Goal: Task Accomplishment & Management: Manage account settings

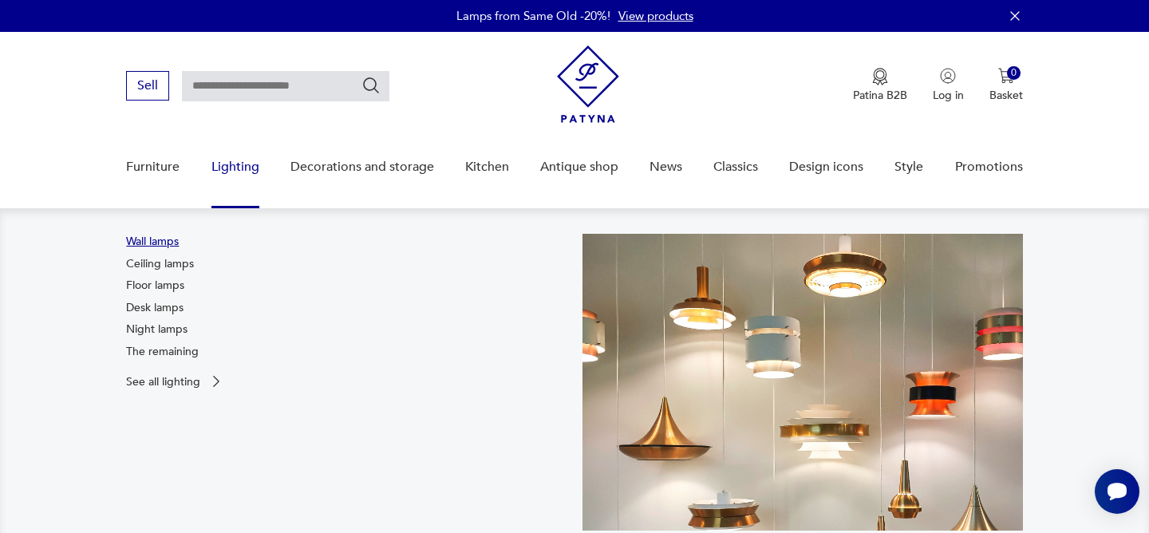
click at [171, 241] on font "Wall lamps" at bounding box center [152, 241] width 53 height 15
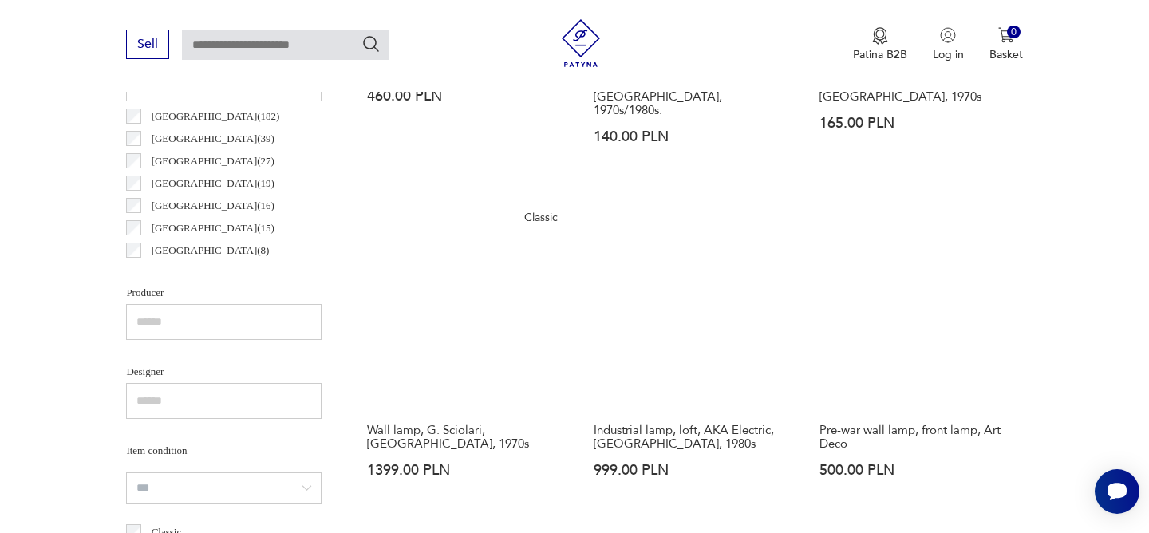
scroll to position [855, 0]
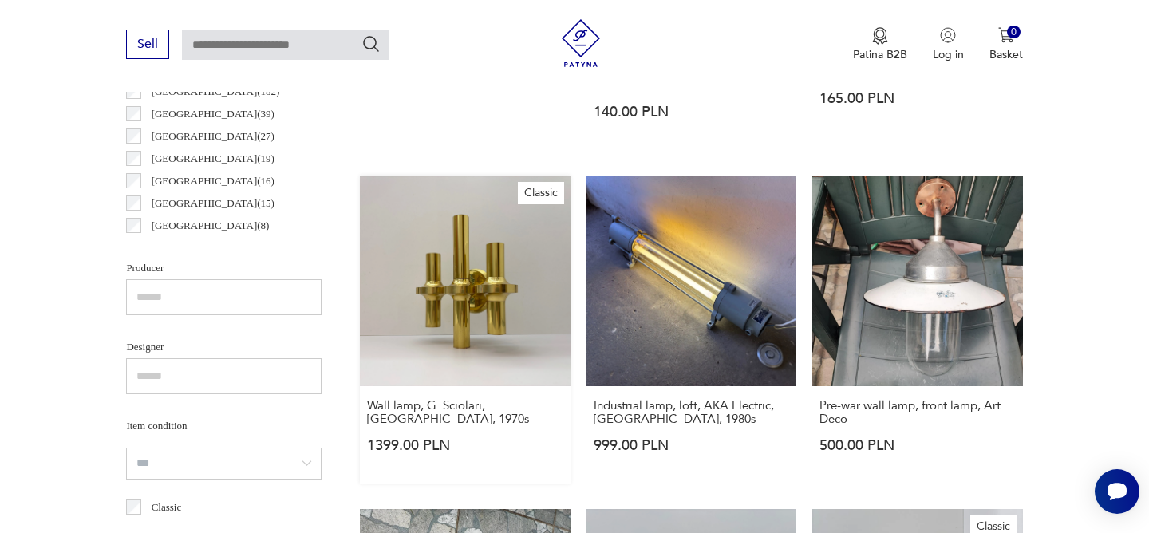
click at [480, 289] on link "Classic Wall lamp, G. Sciolari, [GEOGRAPHIC_DATA], 1970s 1399.00 PLN" at bounding box center [465, 329] width 210 height 307
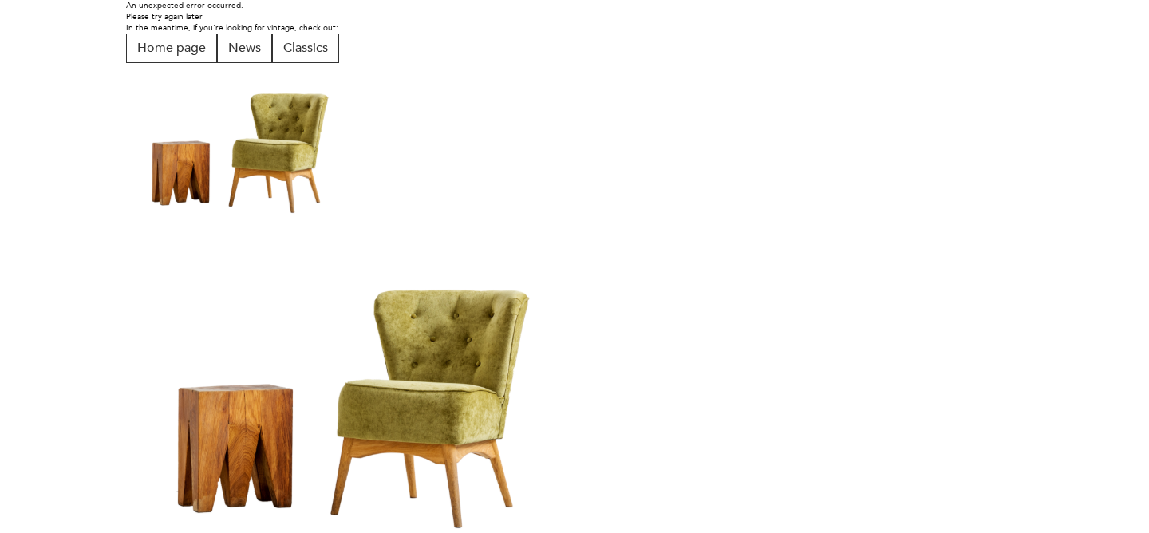
scroll to position [22, 0]
click at [192, 45] on font "Home page" at bounding box center [171, 48] width 69 height 18
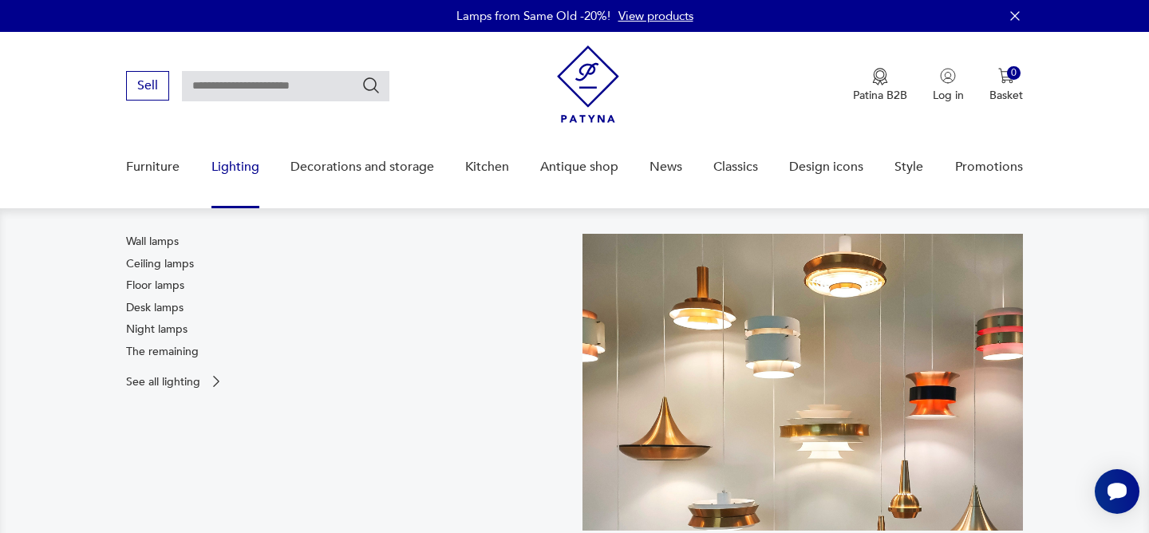
click at [229, 158] on font "Lighting" at bounding box center [235, 167] width 48 height 18
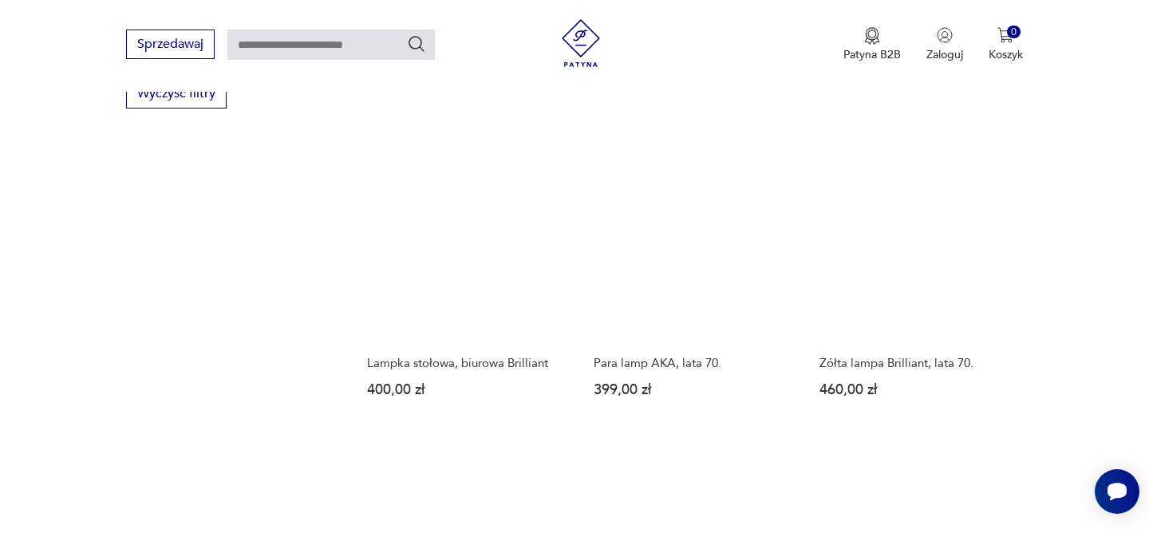
scroll to position [1866, 0]
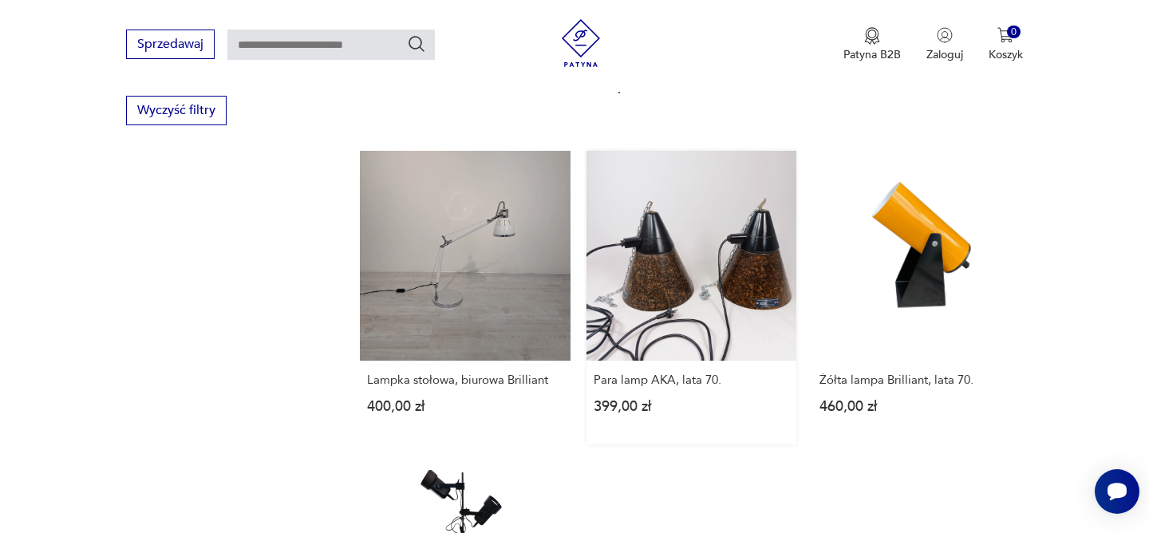
click at [678, 271] on link "Para lamp AKA, lata 70. 399,00 zł" at bounding box center [692, 298] width 210 height 294
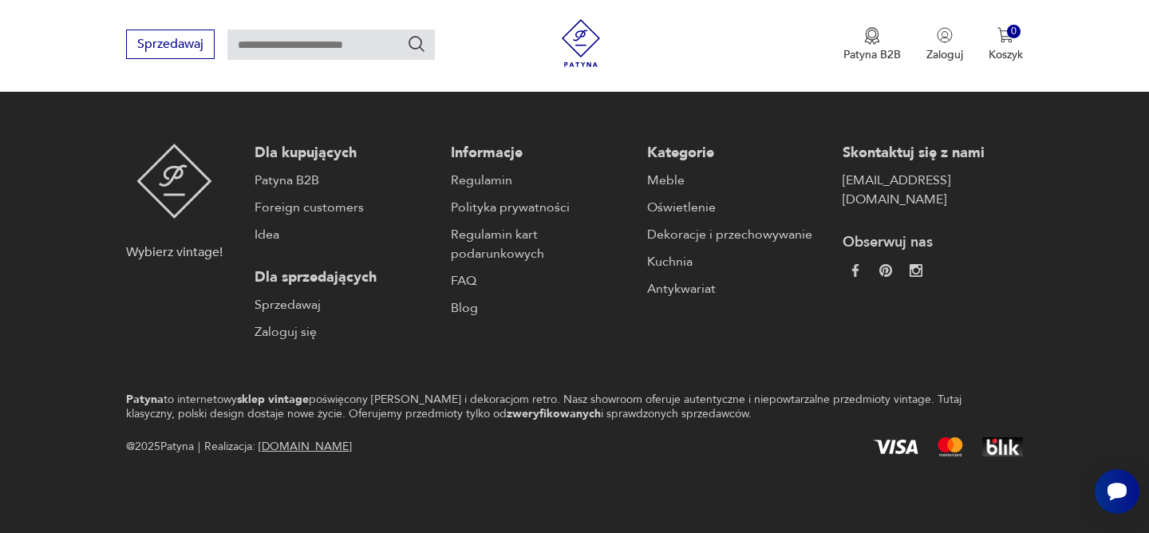
scroll to position [3127, 0]
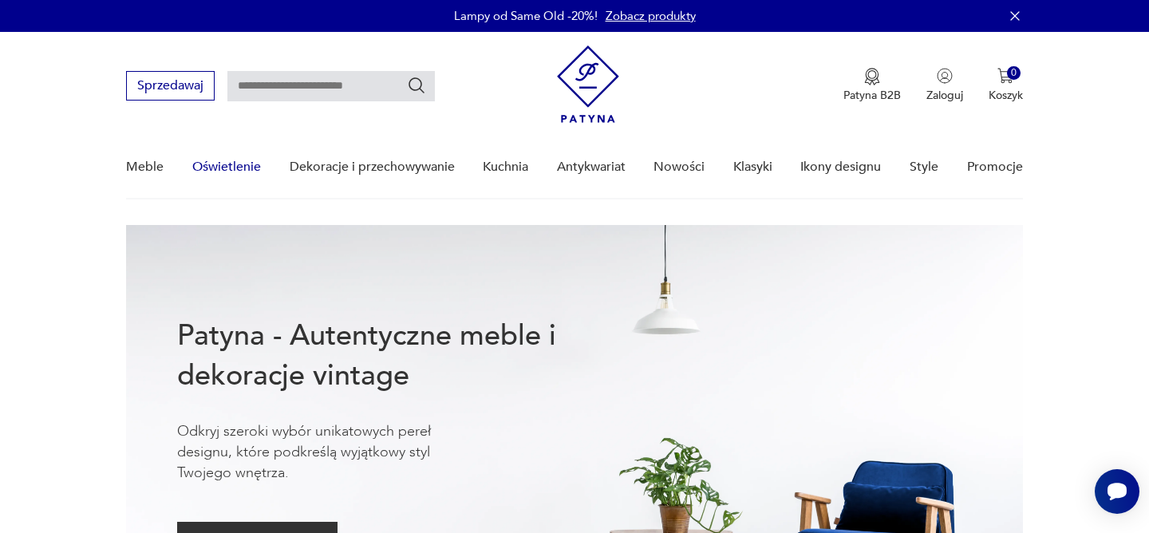
click at [1076, 141] on nav "Sprzedawaj Patyna B2B Zaloguj 0 Koszyk Twój koszyk ( 0 ) Brak produktów w koszy…" at bounding box center [574, 116] width 1149 height 168
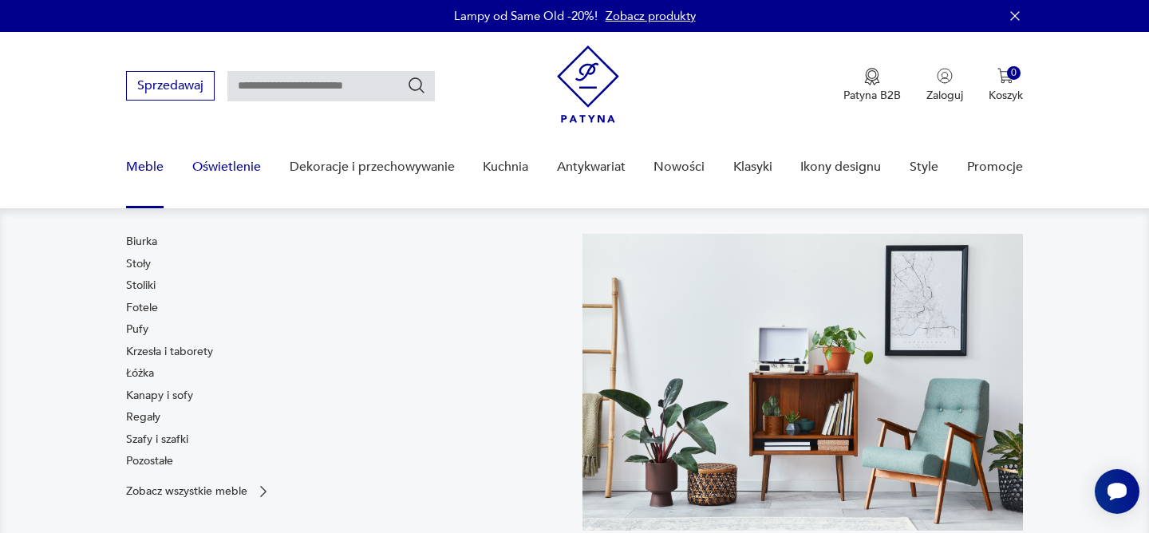
click at [137, 166] on link "Meble" at bounding box center [145, 166] width 38 height 61
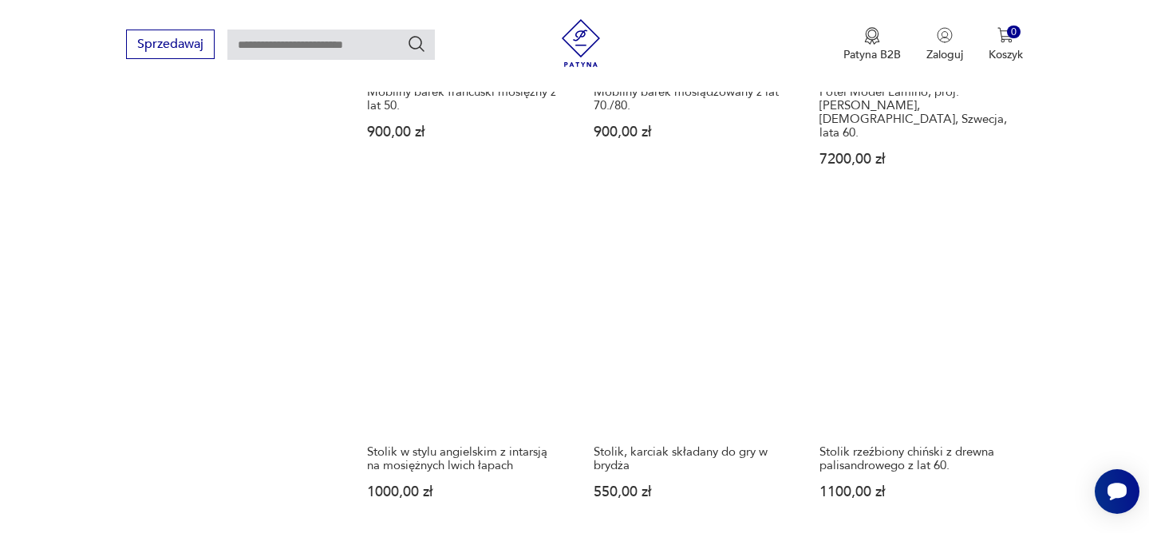
scroll to position [1939, 0]
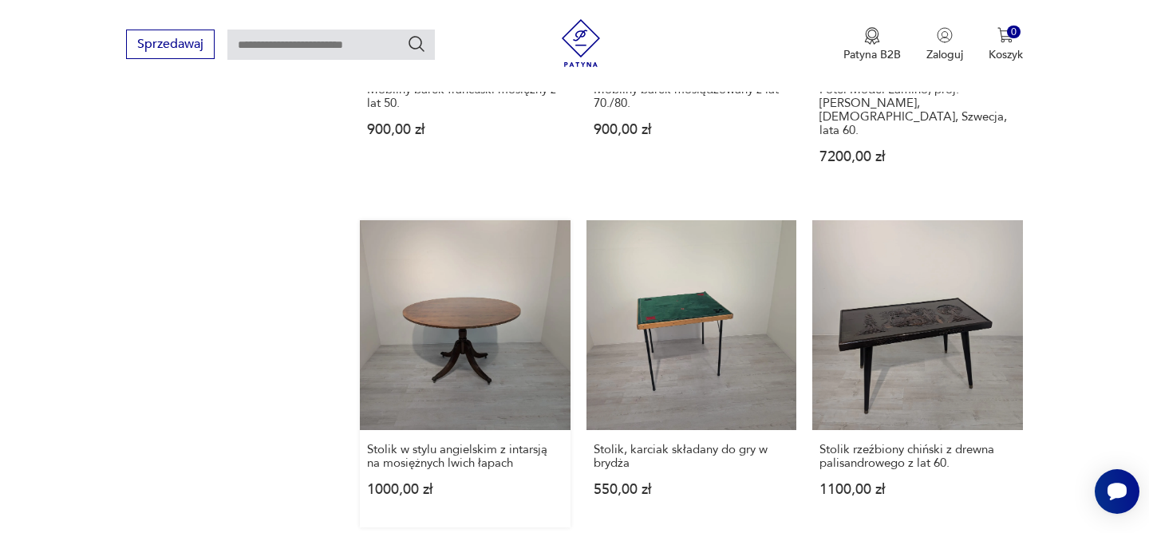
click at [473, 277] on link "Stolik w stylu angielskim z intarsją na mosiężnych lwich łapach 1000,00 zł" at bounding box center [465, 373] width 210 height 307
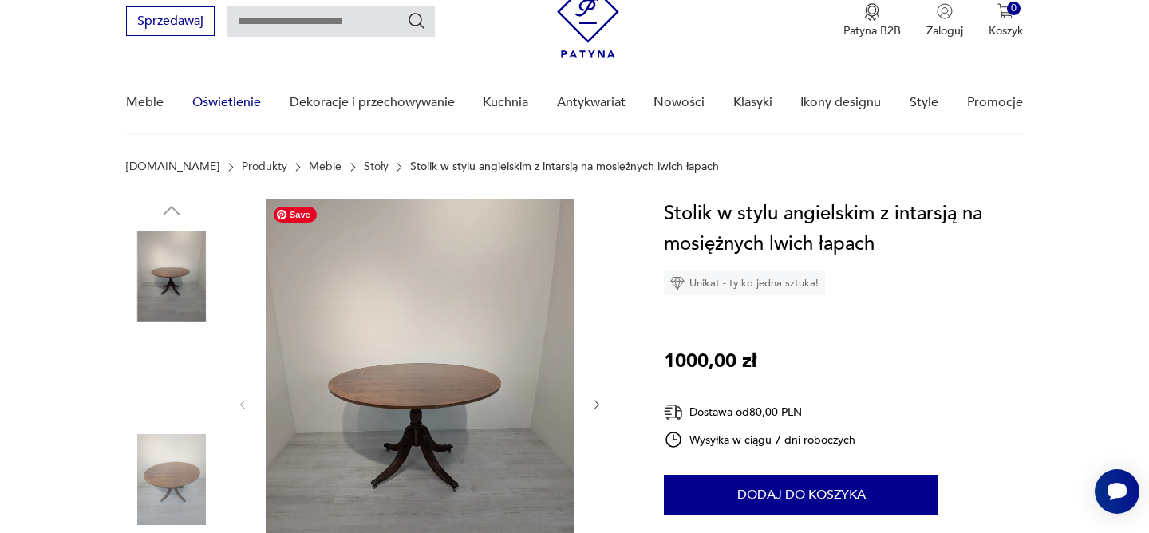
scroll to position [70, 0]
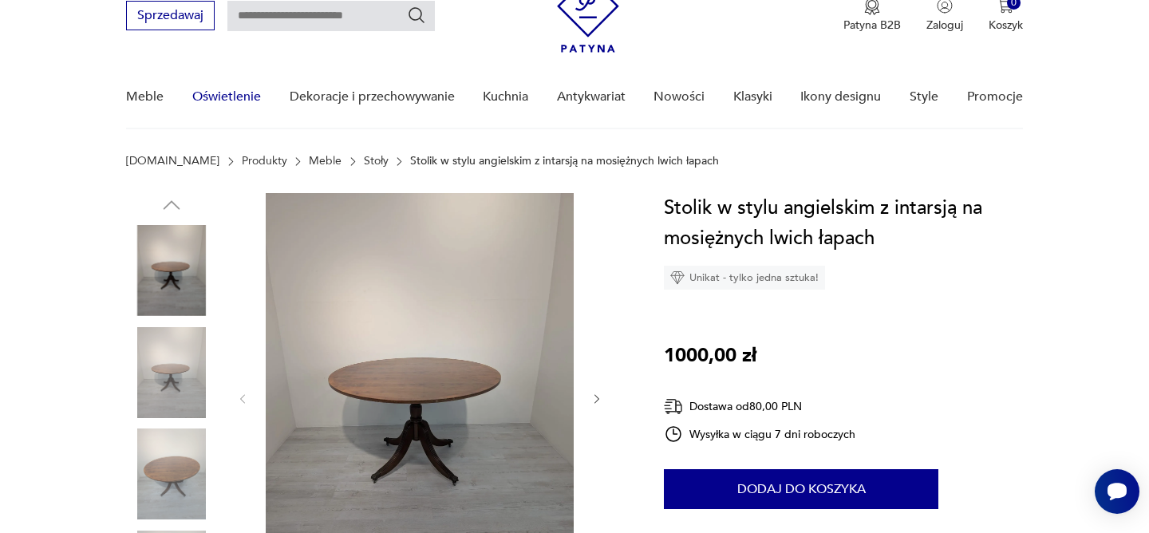
click at [165, 372] on img at bounding box center [171, 372] width 91 height 91
click at [176, 483] on img at bounding box center [171, 474] width 91 height 91
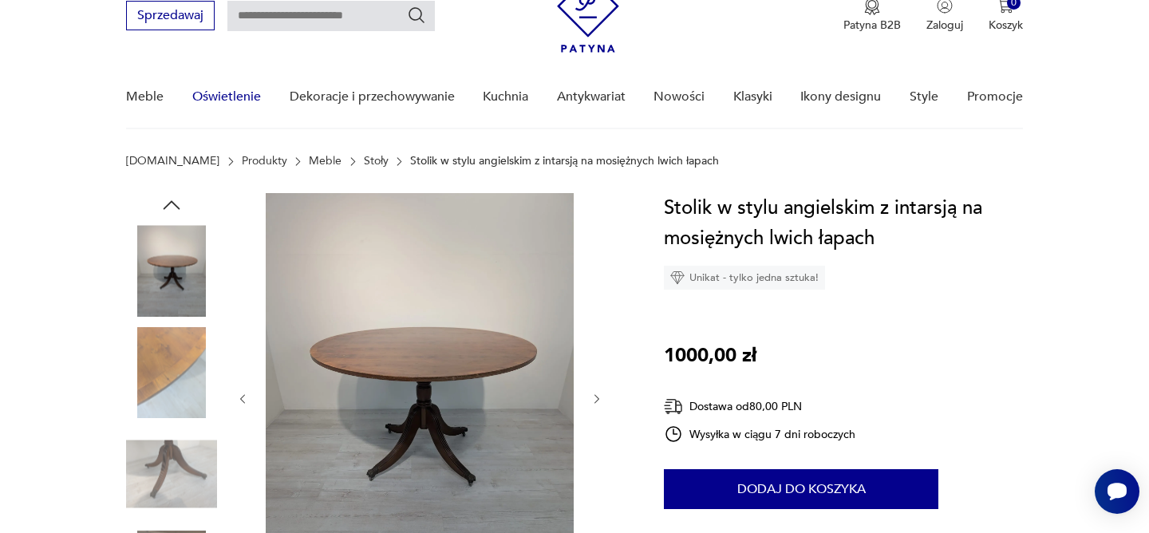
click at [177, 362] on img at bounding box center [171, 372] width 91 height 91
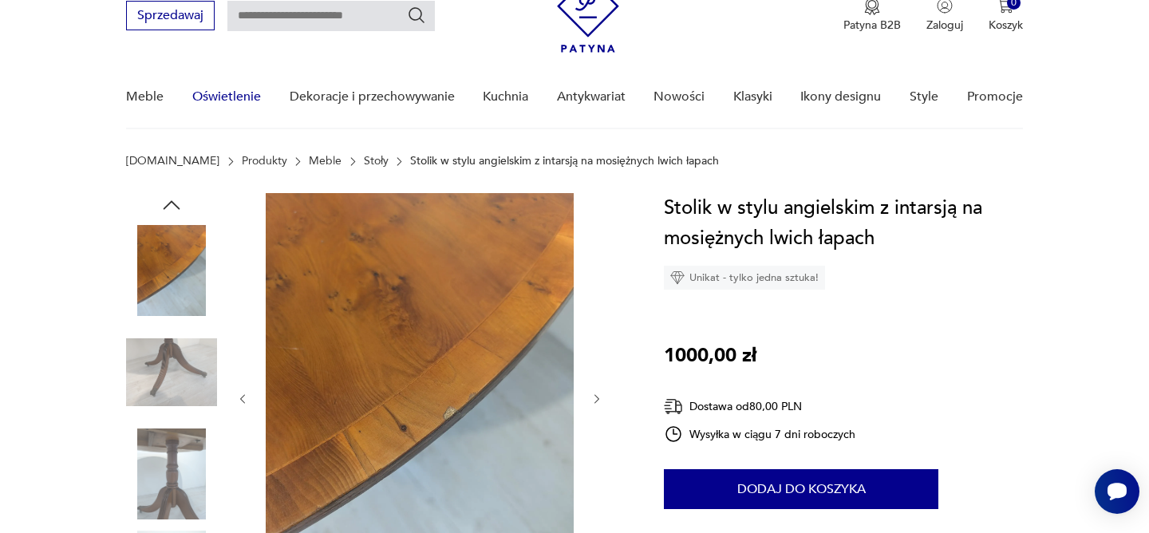
click at [160, 484] on img at bounding box center [171, 474] width 91 height 91
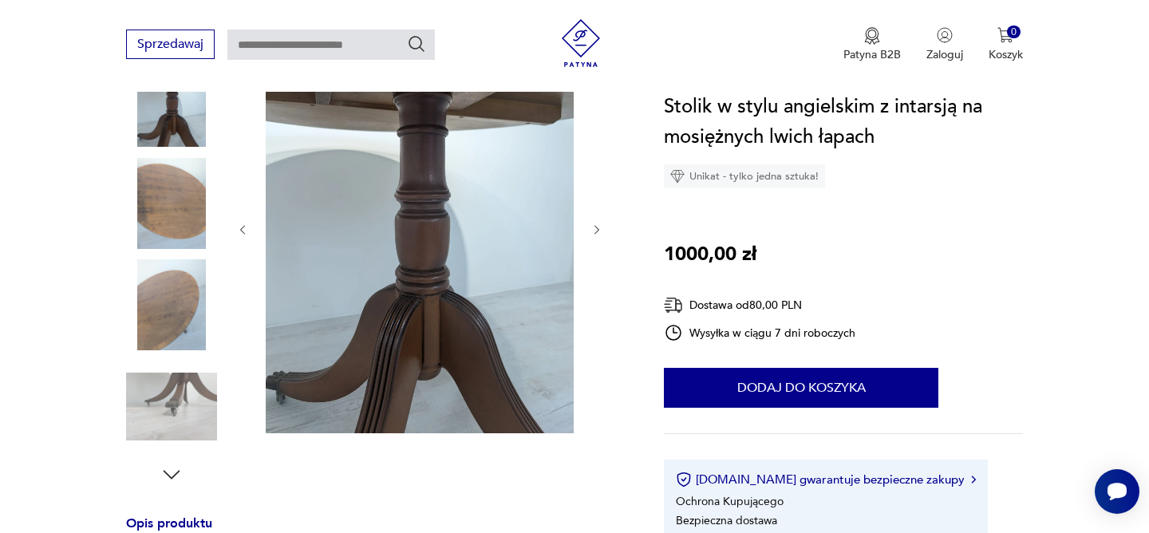
scroll to position [245, 0]
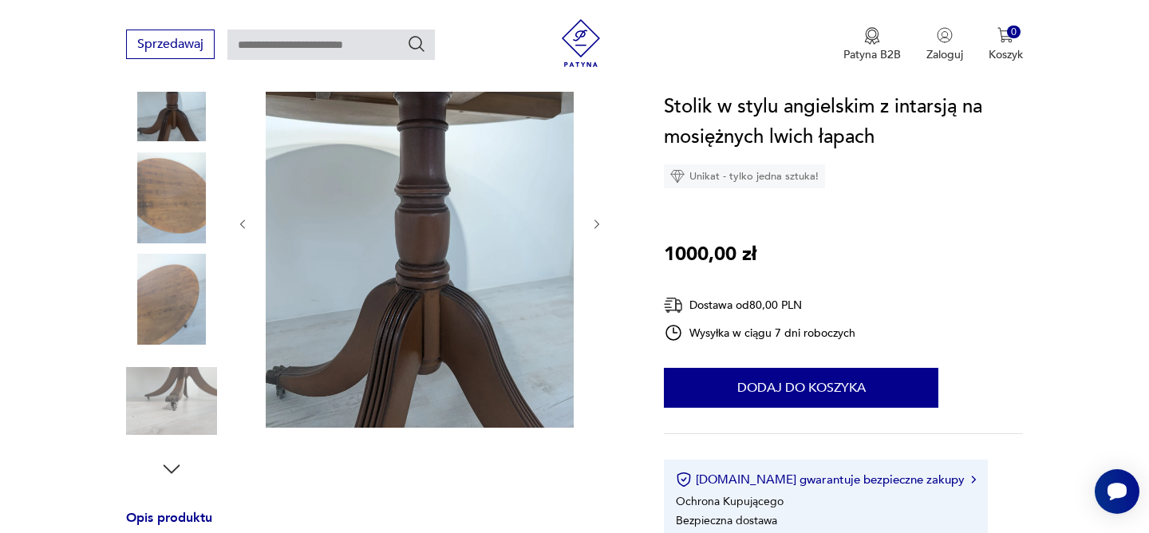
click at [181, 395] on img at bounding box center [171, 401] width 91 height 91
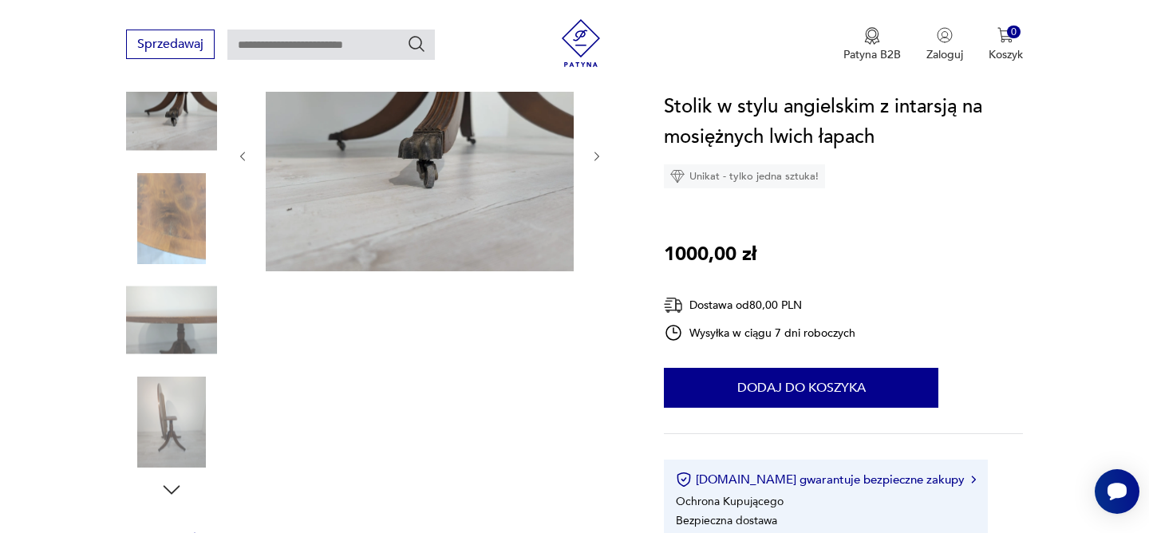
scroll to position [231, 0]
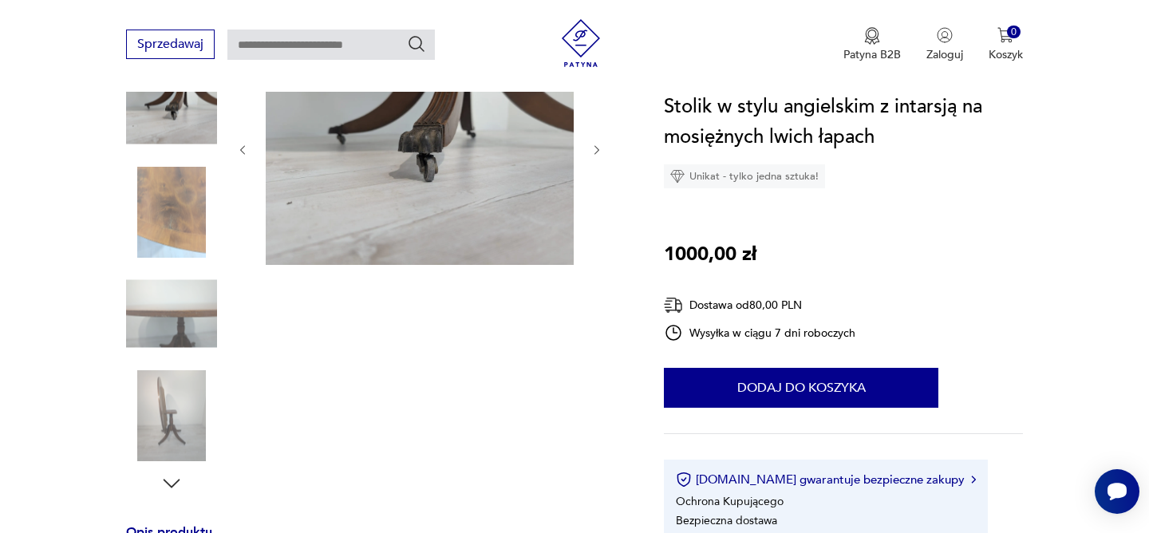
click at [168, 417] on img at bounding box center [171, 415] width 91 height 91
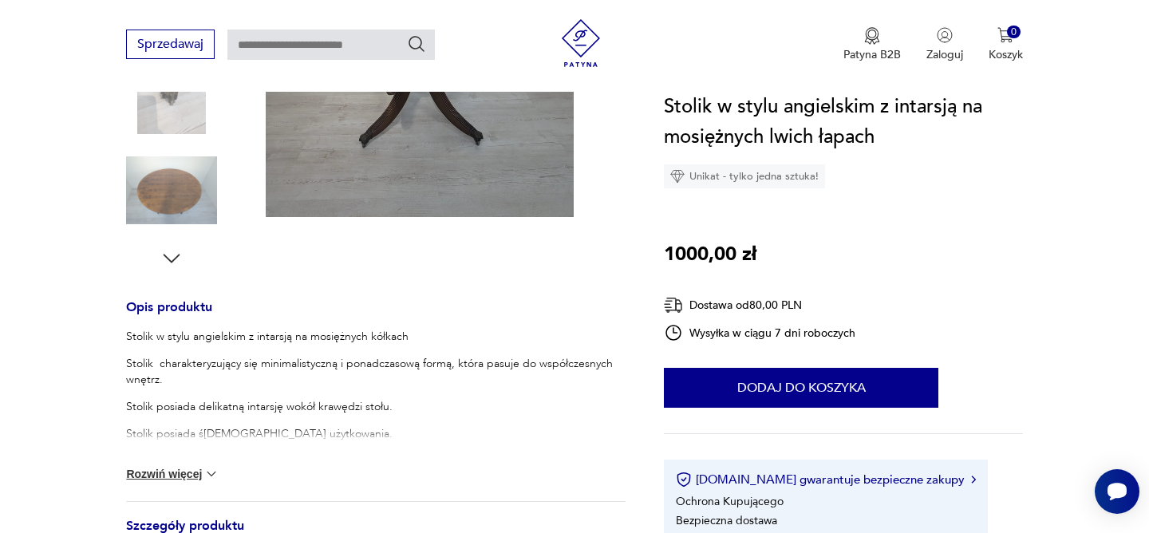
scroll to position [456, 0]
click at [211, 469] on img at bounding box center [211, 473] width 16 height 16
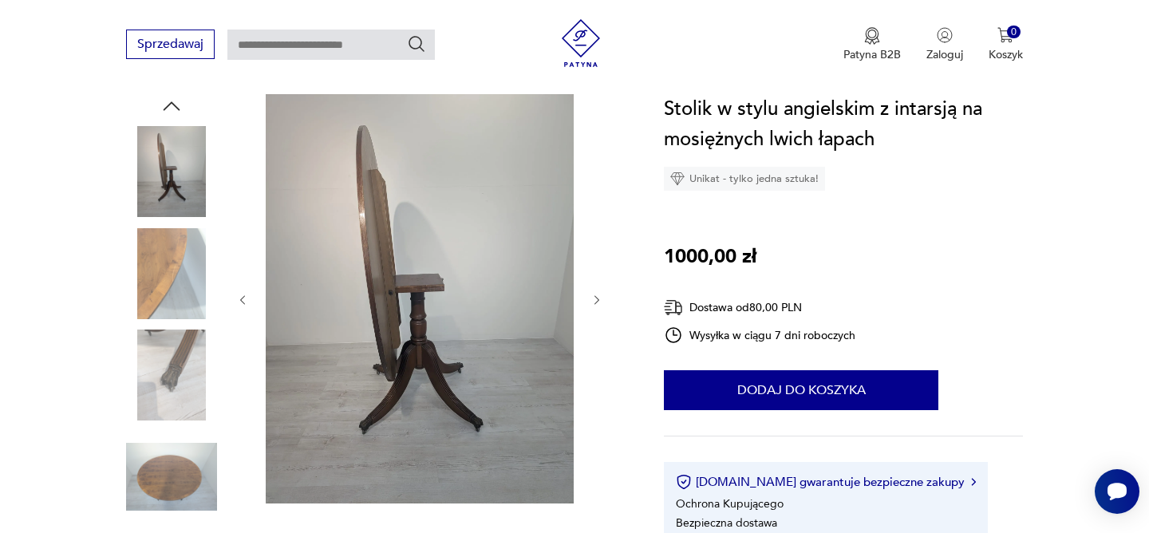
scroll to position [168, 0]
click at [172, 385] on img at bounding box center [171, 375] width 91 height 91
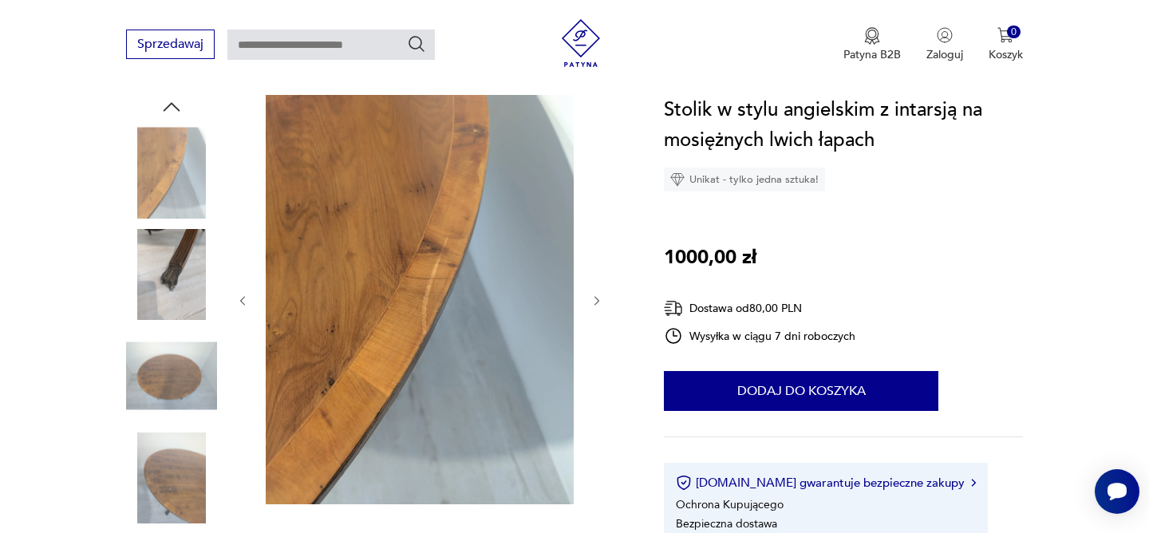
click at [171, 370] on img at bounding box center [171, 375] width 91 height 91
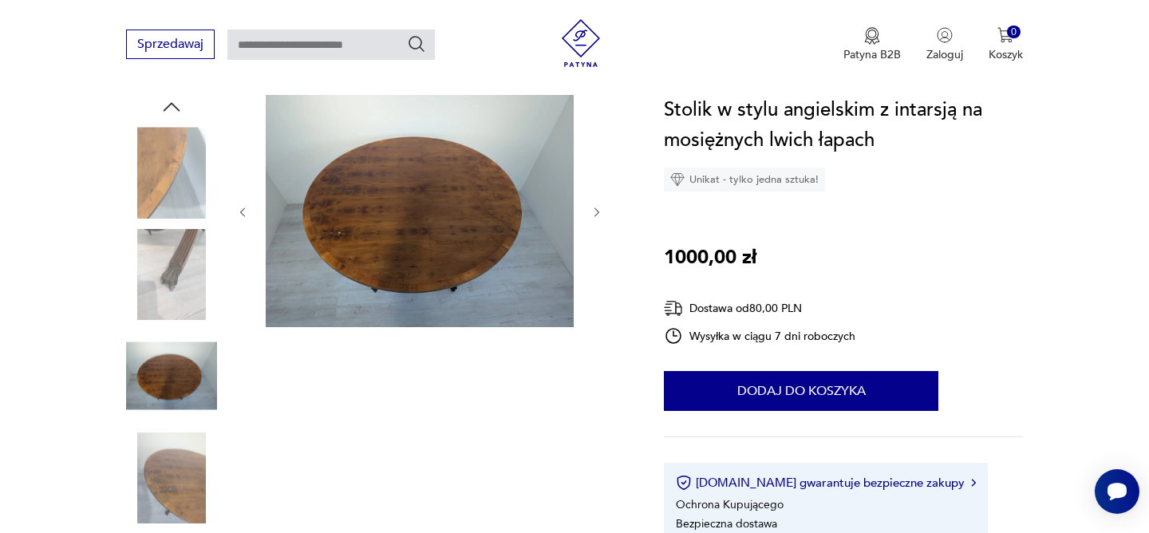
click at [171, 479] on img at bounding box center [171, 477] width 91 height 91
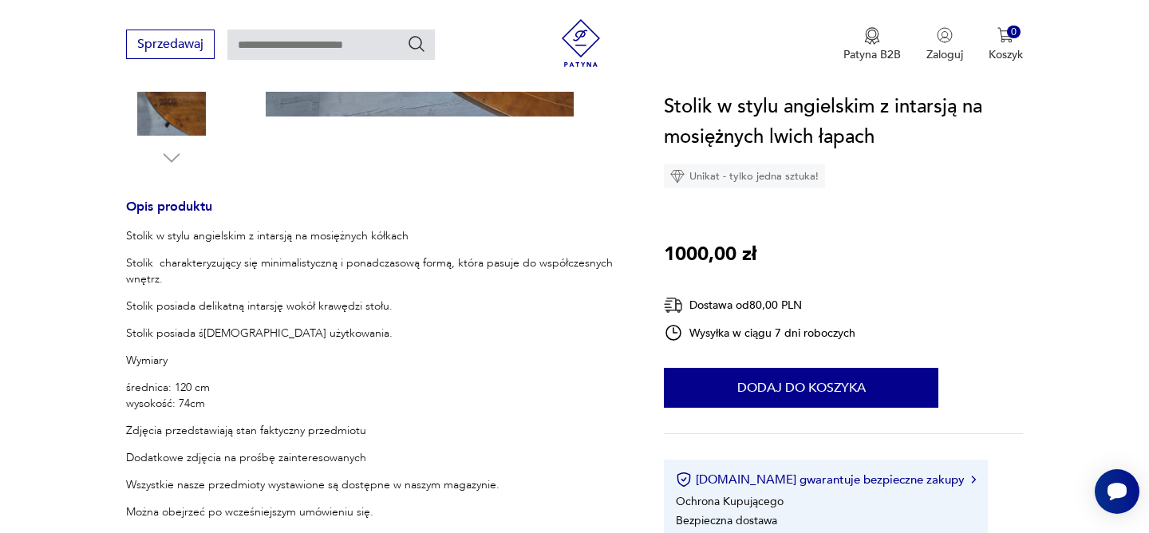
scroll to position [551, 0]
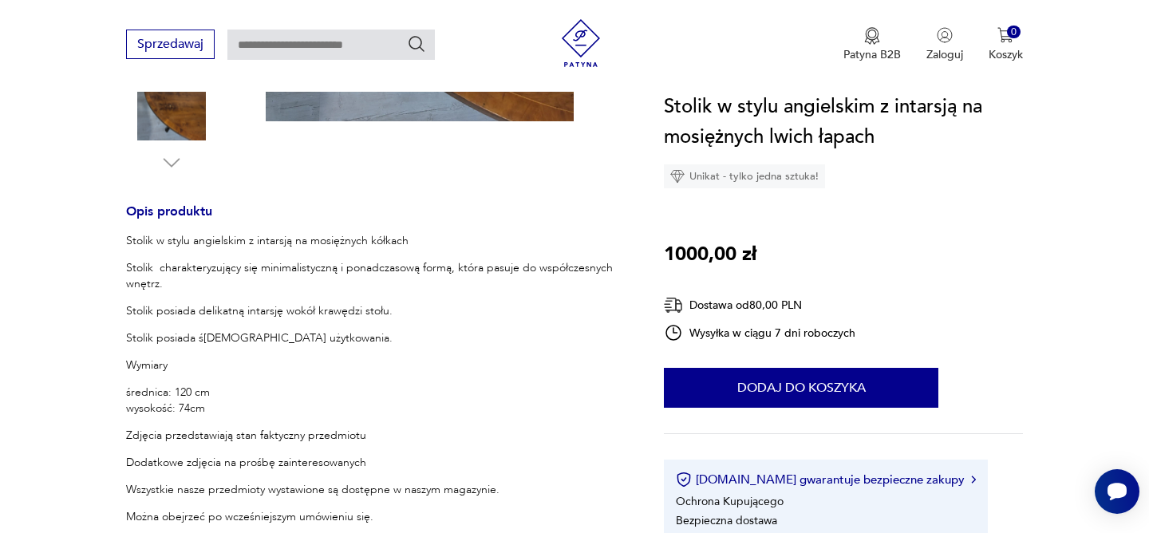
click at [677, 175] on img at bounding box center [677, 176] width 14 height 14
click at [874, 35] on img "button" at bounding box center [872, 36] width 16 height 18
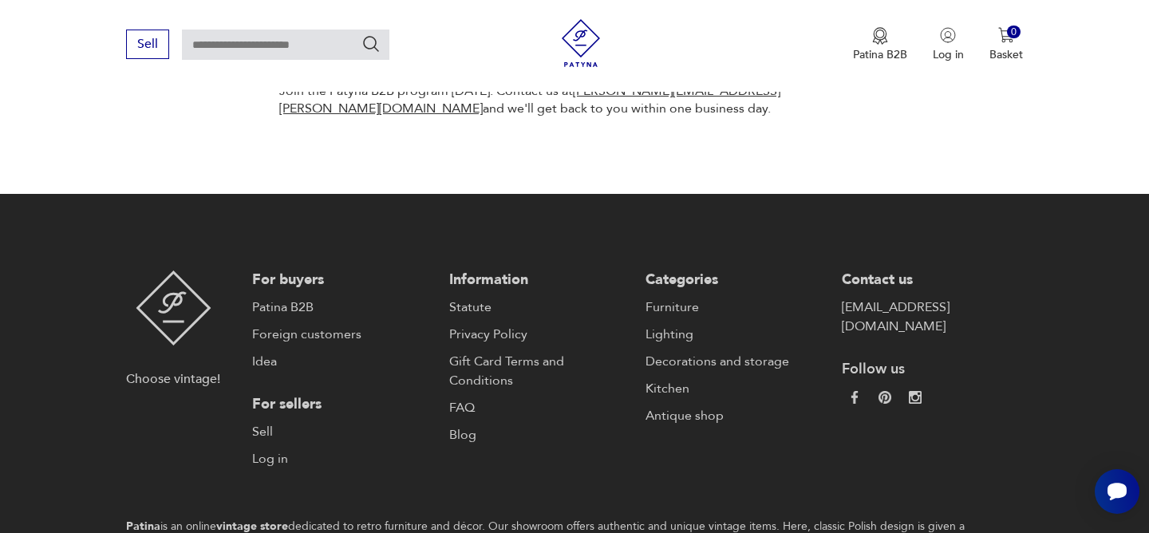
scroll to position [1082, 0]
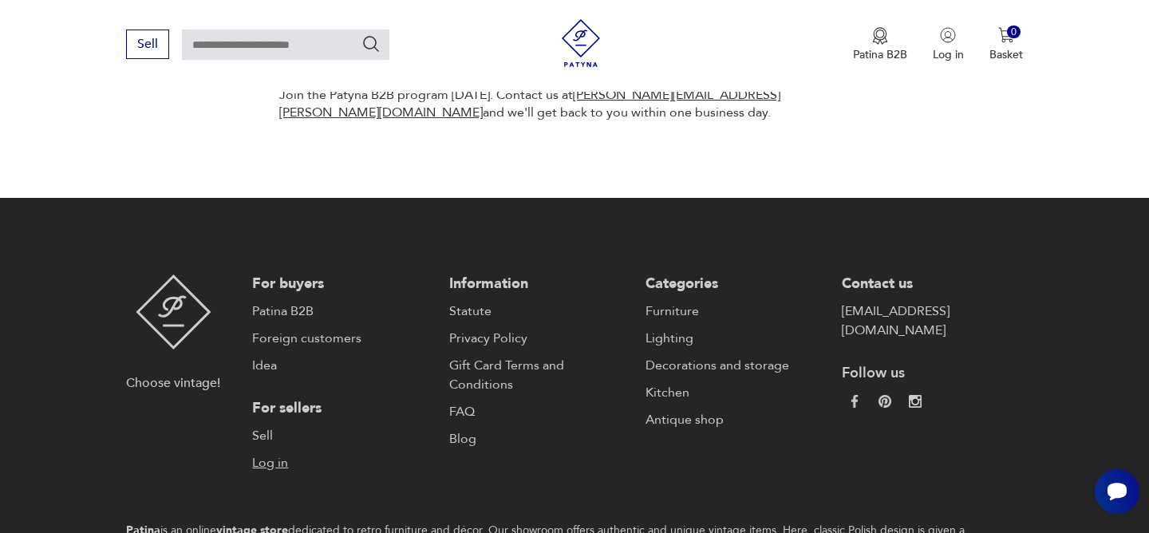
click at [266, 456] on font "Log in" at bounding box center [270, 463] width 36 height 18
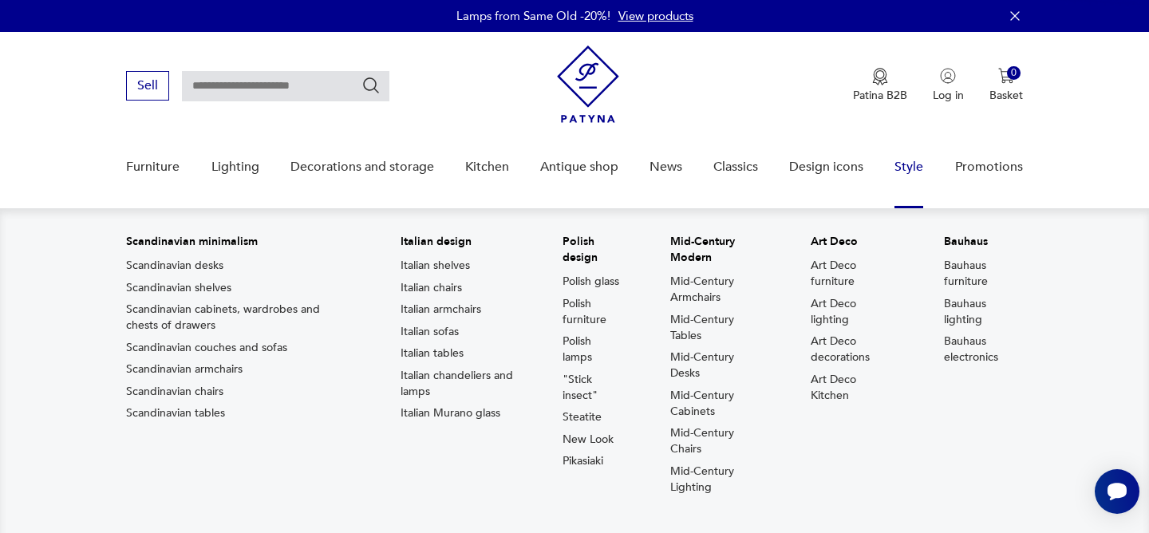
scroll to position [6, 0]
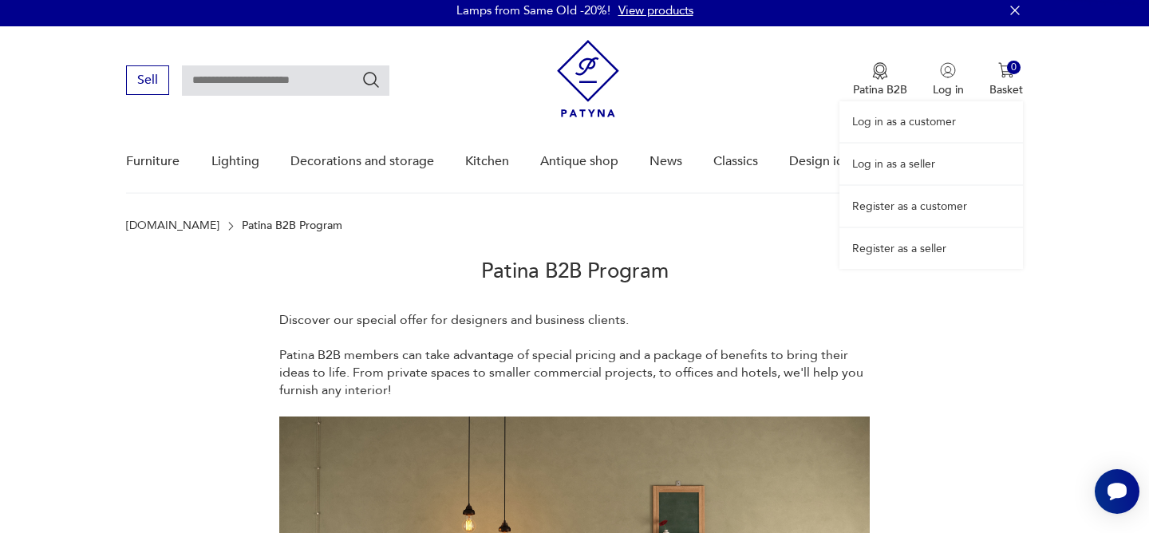
click at [946, 72] on div "Log in as a customer Log in as a seller Register as a customer Register as a se…" at bounding box center [931, 147] width 184 height 243
click at [910, 118] on font "Log in as a customer" at bounding box center [904, 121] width 104 height 15
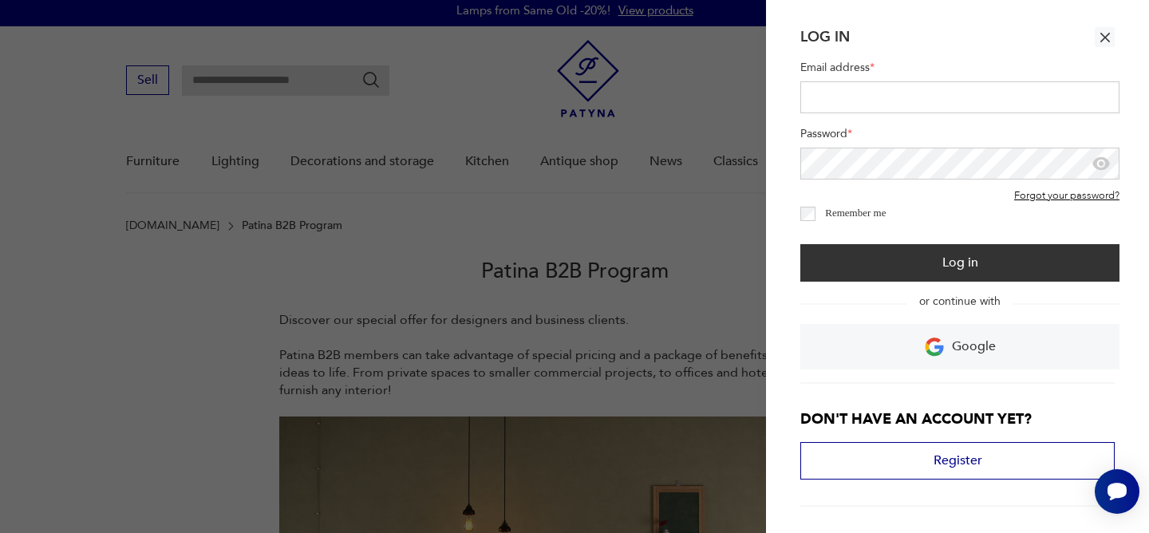
click at [821, 101] on input "Email address *" at bounding box center [959, 97] width 319 height 32
type input "**********"
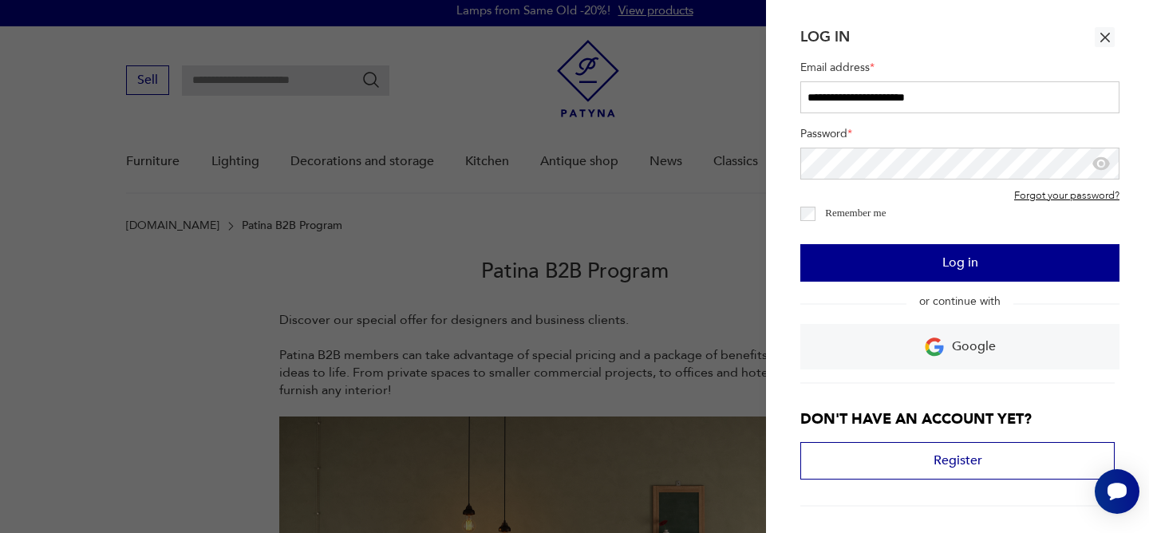
click at [955, 269] on font "Log in" at bounding box center [960, 263] width 36 height 18
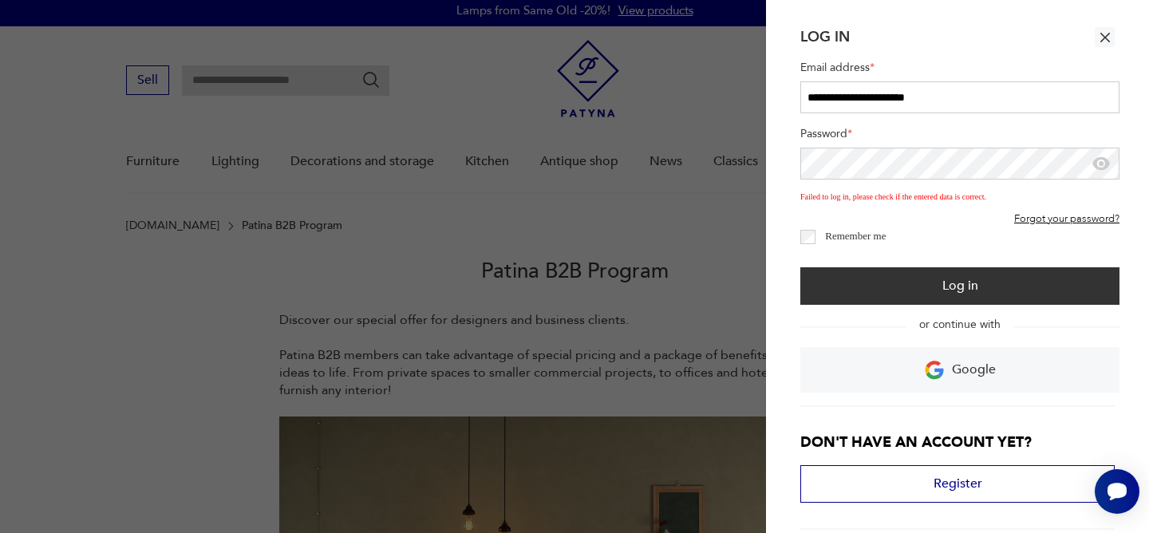
click at [1065, 215] on font "Forgot your password?" at bounding box center [1066, 218] width 105 height 14
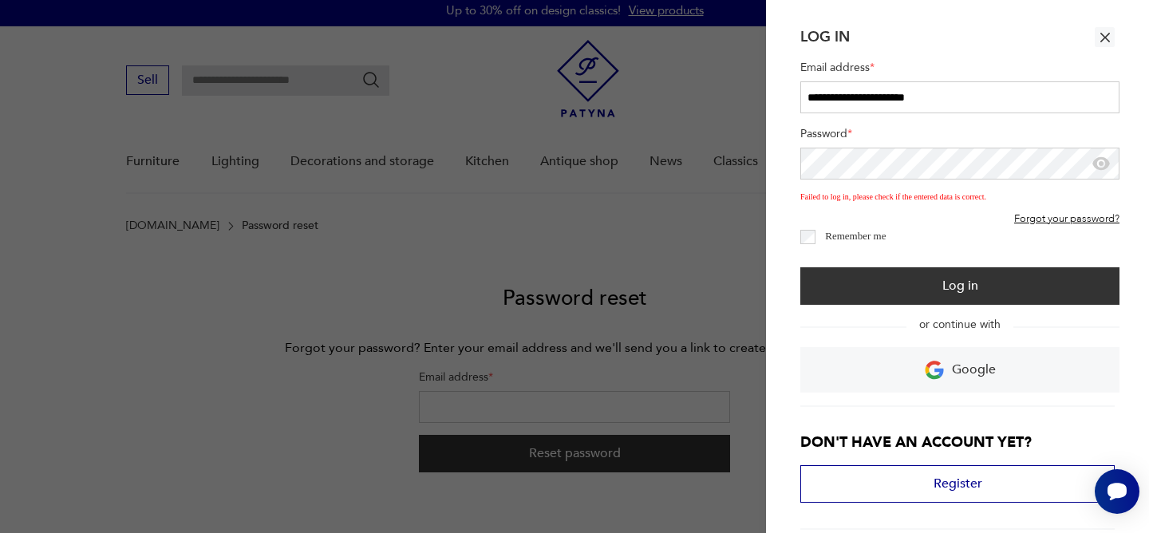
click at [468, 405] on div at bounding box center [574, 266] width 1149 height 533
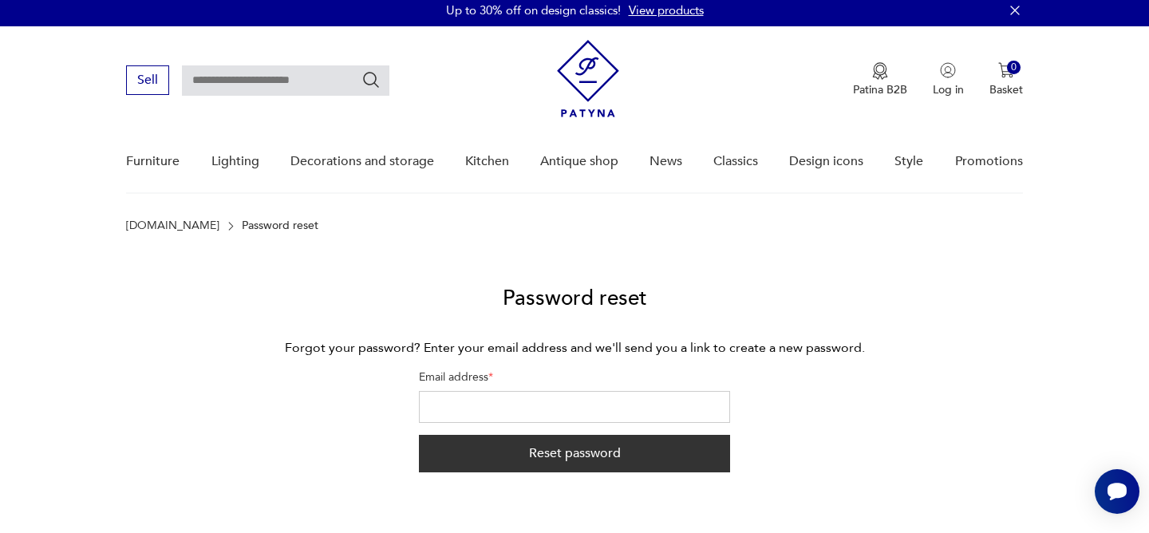
click at [475, 403] on input "Email address *" at bounding box center [574, 407] width 311 height 32
type input "**********"
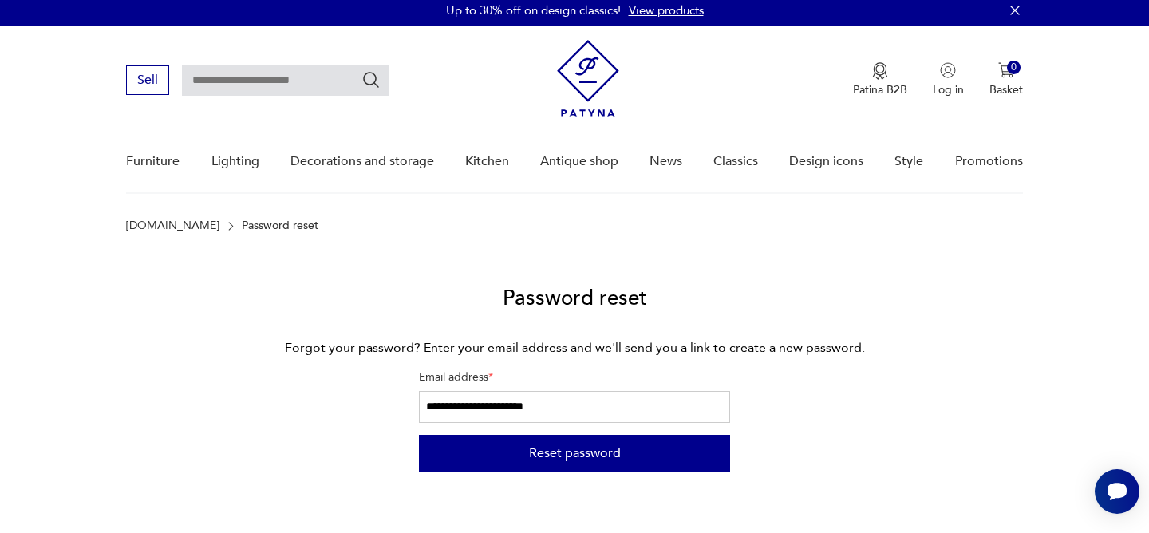
click at [565, 455] on font "Reset password" at bounding box center [575, 453] width 92 height 18
